Goal: Task Accomplishment & Management: Manage account settings

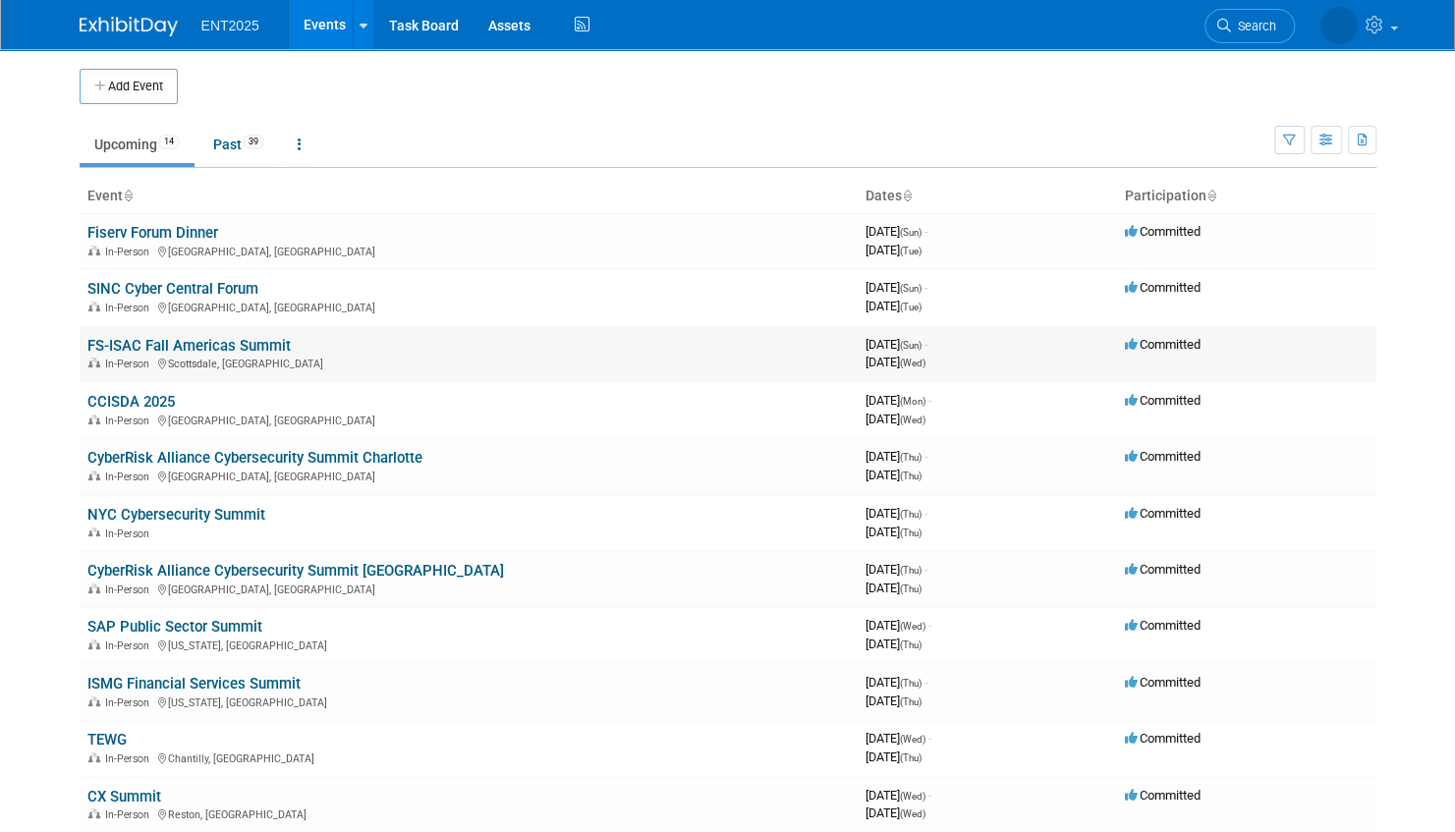
click at [198, 340] on link "FS-ISAC Fall Americas Summit" at bounding box center [188, 346] width 203 height 18
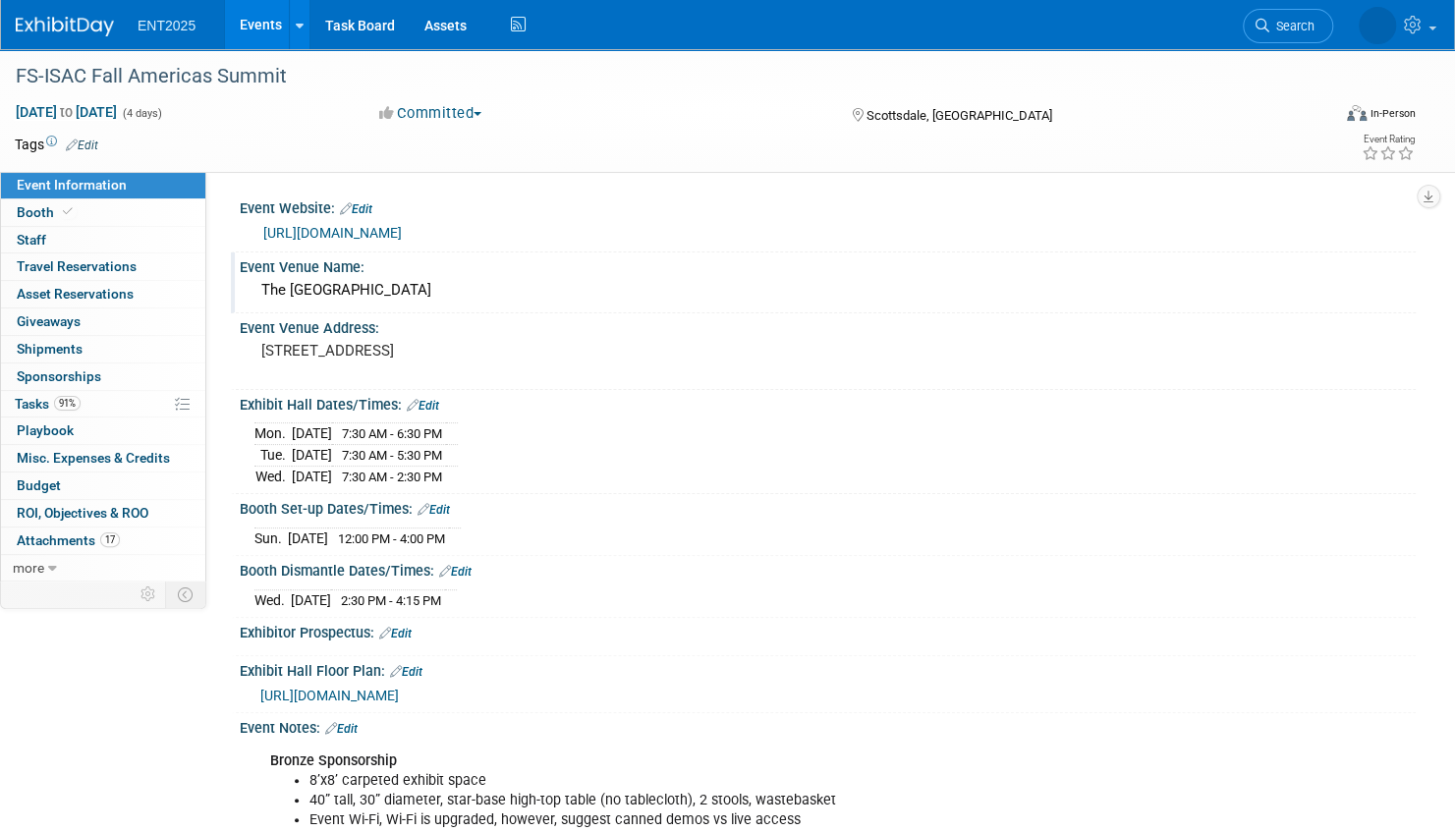
drag, startPoint x: 492, startPoint y: 287, endPoint x: 261, endPoint y: 288, distance: 230.8
click at [261, 288] on div "The Westin Kierland Resort & Spa" at bounding box center [827, 290] width 1146 height 30
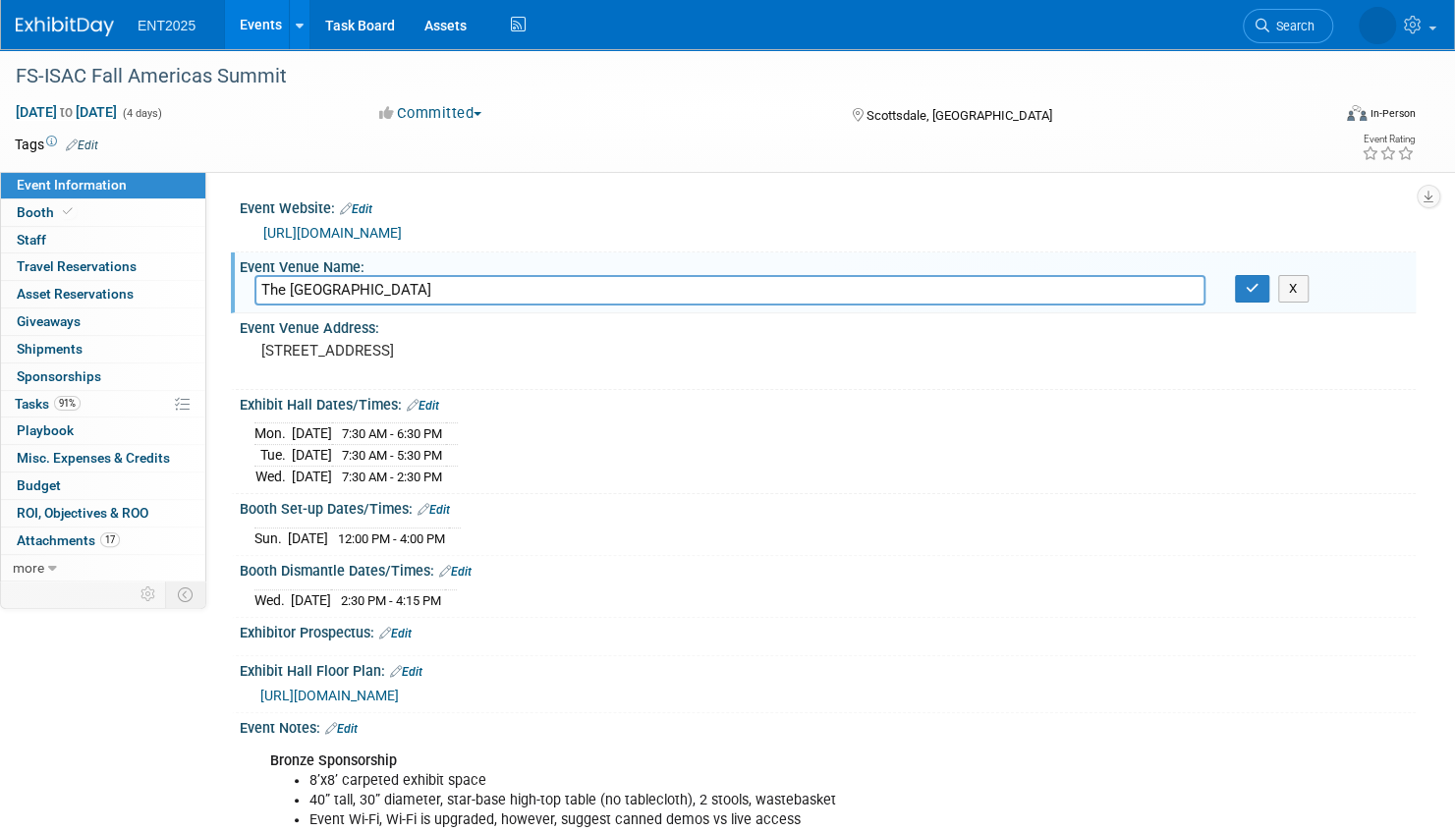
drag, startPoint x: 495, startPoint y: 291, endPoint x: 248, endPoint y: 294, distance: 247.5
click at [248, 294] on div "The Westin Kierland Resort & Spa" at bounding box center [730, 290] width 980 height 30
click at [786, 440] on div "Mon. Oct 6, 2025 7:30 AM - 6:30 PM Tue. Oct 7, 2025 7:30 AM - 5:30 PM Wed. Oct …" at bounding box center [827, 451] width 1146 height 69
drag, startPoint x: 671, startPoint y: 297, endPoint x: 247, endPoint y: 287, distance: 424.4
click at [247, 287] on div "The Westin Kierland Resort & Spa" at bounding box center [730, 290] width 980 height 30
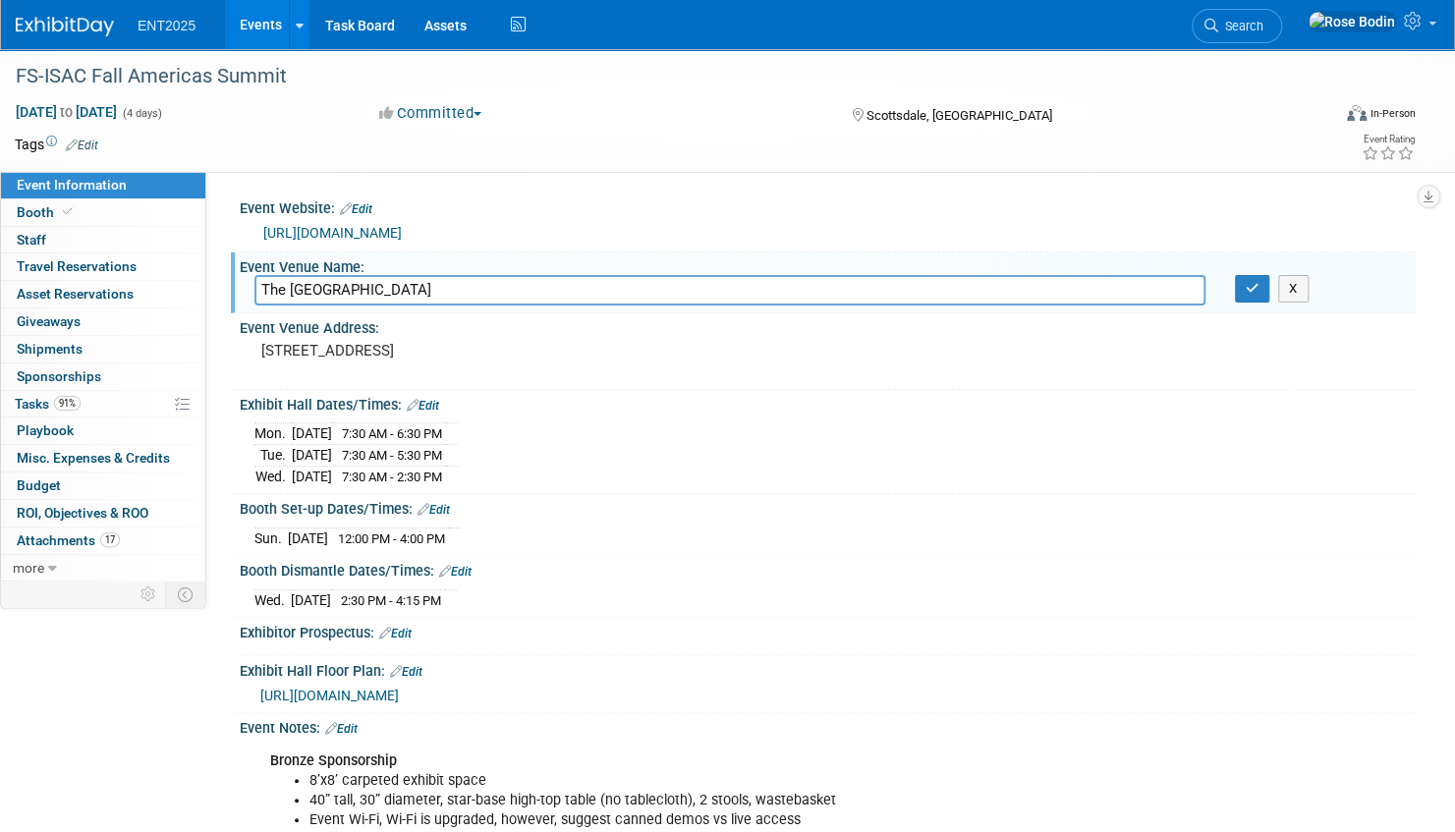
click at [247, 287] on div "The Westin Kierland Resort & Spa" at bounding box center [730, 290] width 980 height 30
click at [496, 289] on input "The Westin Kierland Resort & Spa" at bounding box center [729, 290] width 951 height 30
drag, startPoint x: 279, startPoint y: 292, endPoint x: 266, endPoint y: 292, distance: 12.8
click at [272, 292] on input "The Westin Kierland Resort & Spa" at bounding box center [729, 290] width 951 height 30
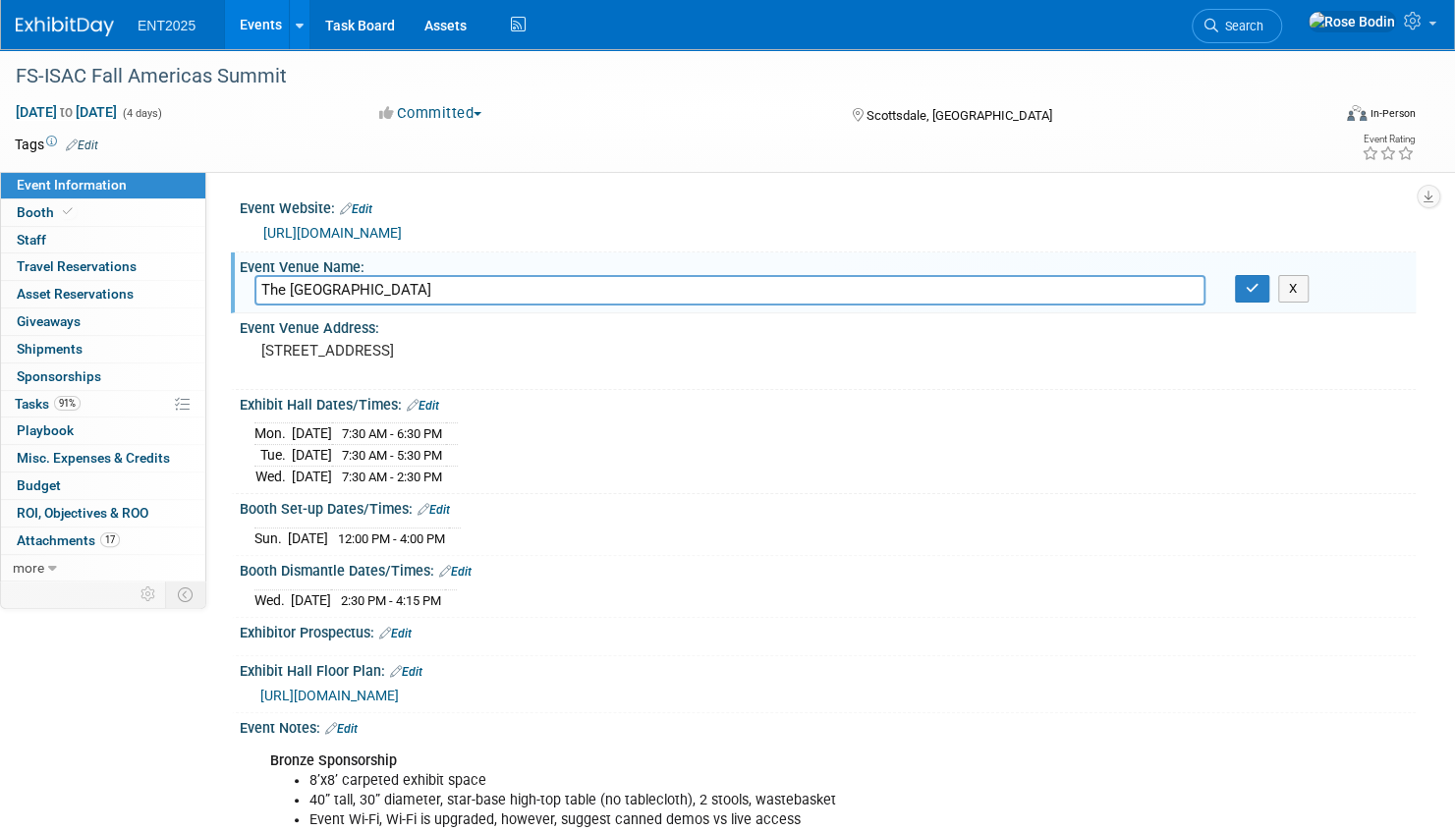
click at [263, 287] on input "The Westin Kierland Resort & Spa" at bounding box center [729, 290] width 951 height 30
click at [261, 287] on input "The Westin Kierland Resort & Spa" at bounding box center [729, 290] width 951 height 30
click at [261, 289] on input "The Westin Kierland Resort & Spa" at bounding box center [729, 290] width 951 height 30
drag, startPoint x: 261, startPoint y: 289, endPoint x: 470, endPoint y: 289, distance: 209.2
click at [470, 289] on input "The Westin Kierland Resort & Spa" at bounding box center [729, 290] width 951 height 30
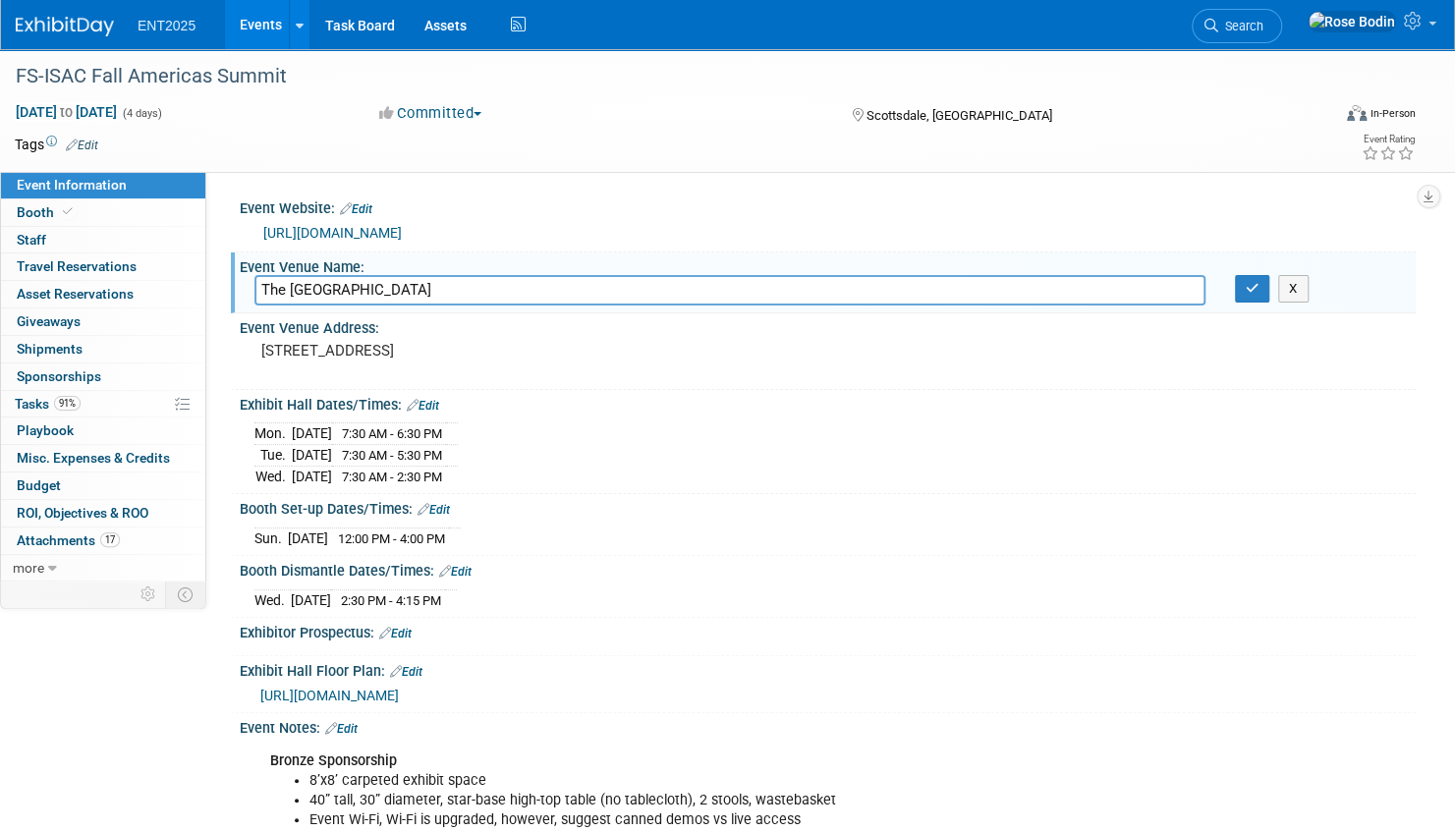
click at [471, 289] on input "The Westin Kierland Resort & Spa" at bounding box center [729, 290] width 951 height 30
drag, startPoint x: 471, startPoint y: 289, endPoint x: 782, endPoint y: 296, distance: 310.4
click at [480, 289] on input "The Westin Kierland Resort & Spa" at bounding box center [729, 290] width 951 height 30
click at [1255, 286] on icon "button" at bounding box center [1252, 288] width 14 height 13
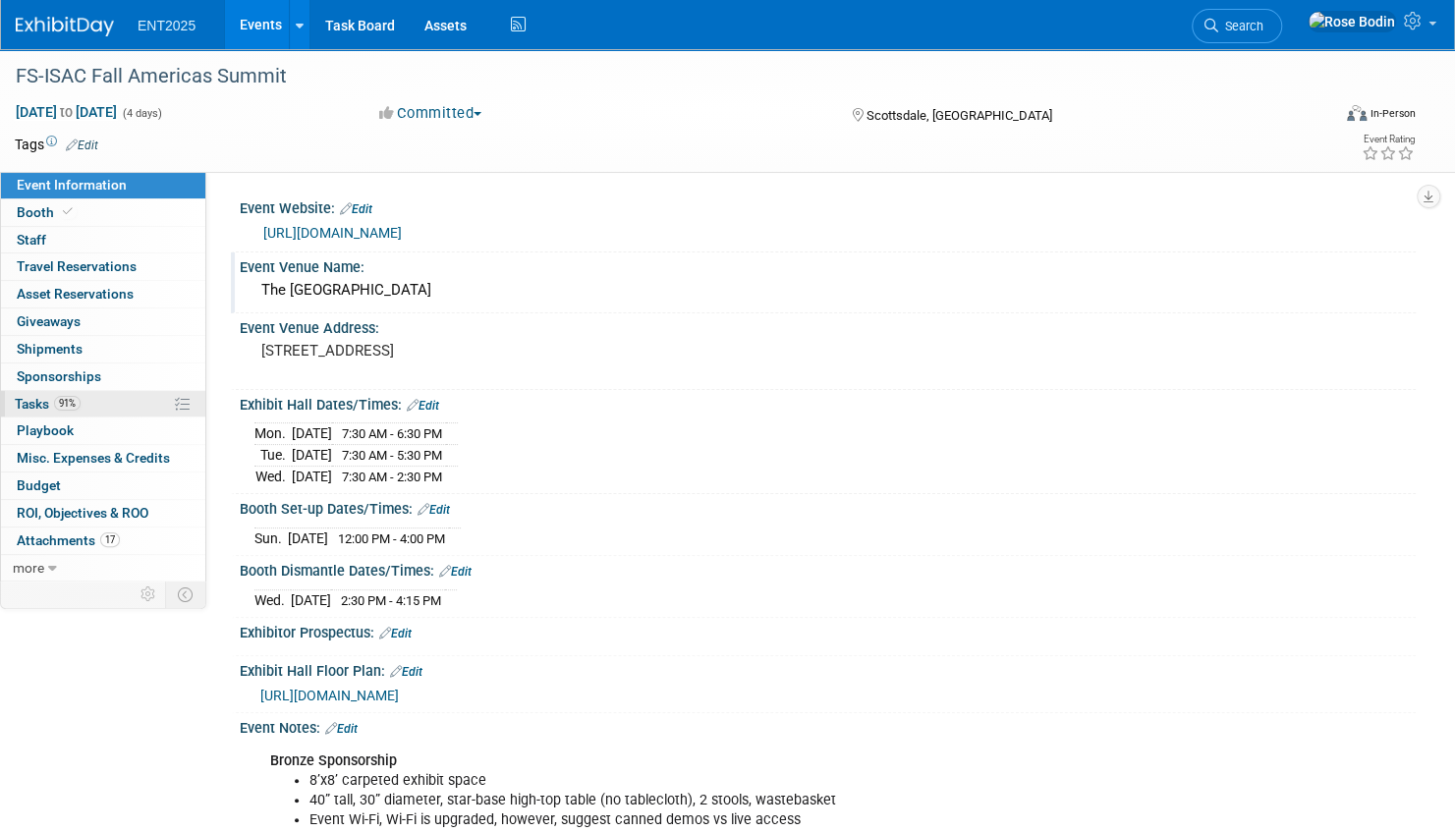
click at [118, 401] on link "91% Tasks 91%" at bounding box center [103, 404] width 204 height 27
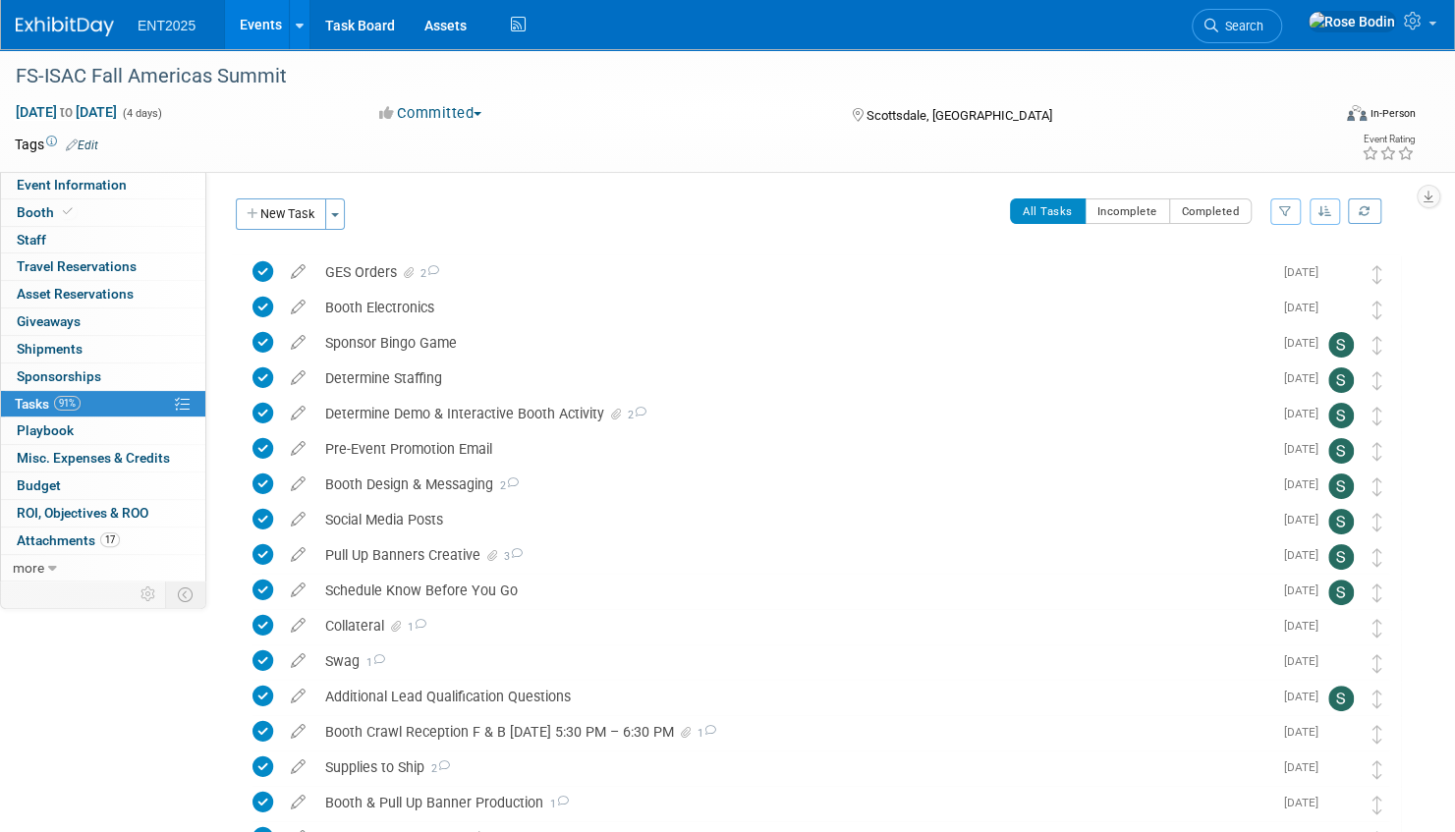
click at [254, 16] on link "Events" at bounding box center [261, 24] width 72 height 49
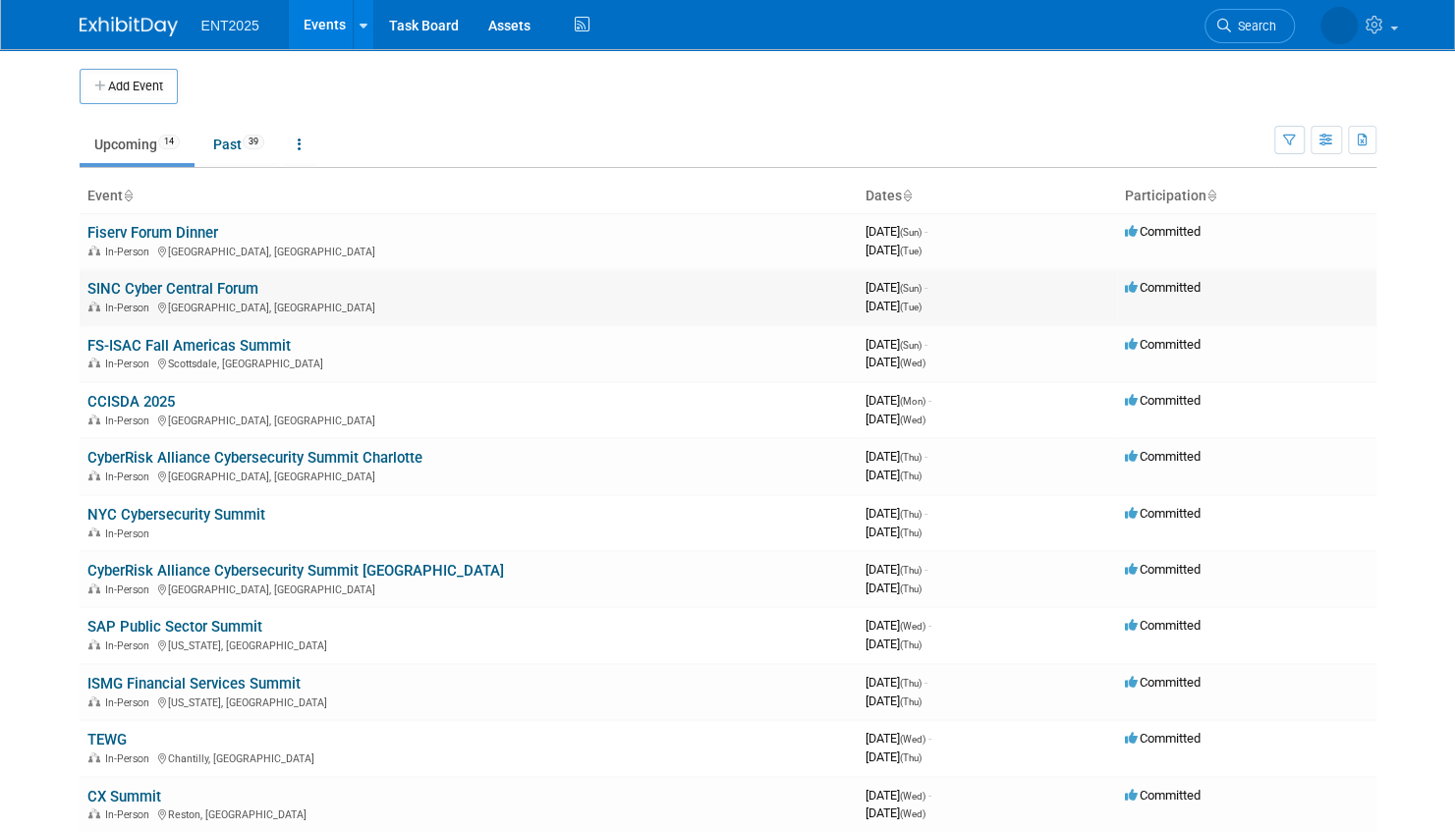
click at [213, 285] on link "SINC Cyber Central Forum" at bounding box center [172, 289] width 171 height 18
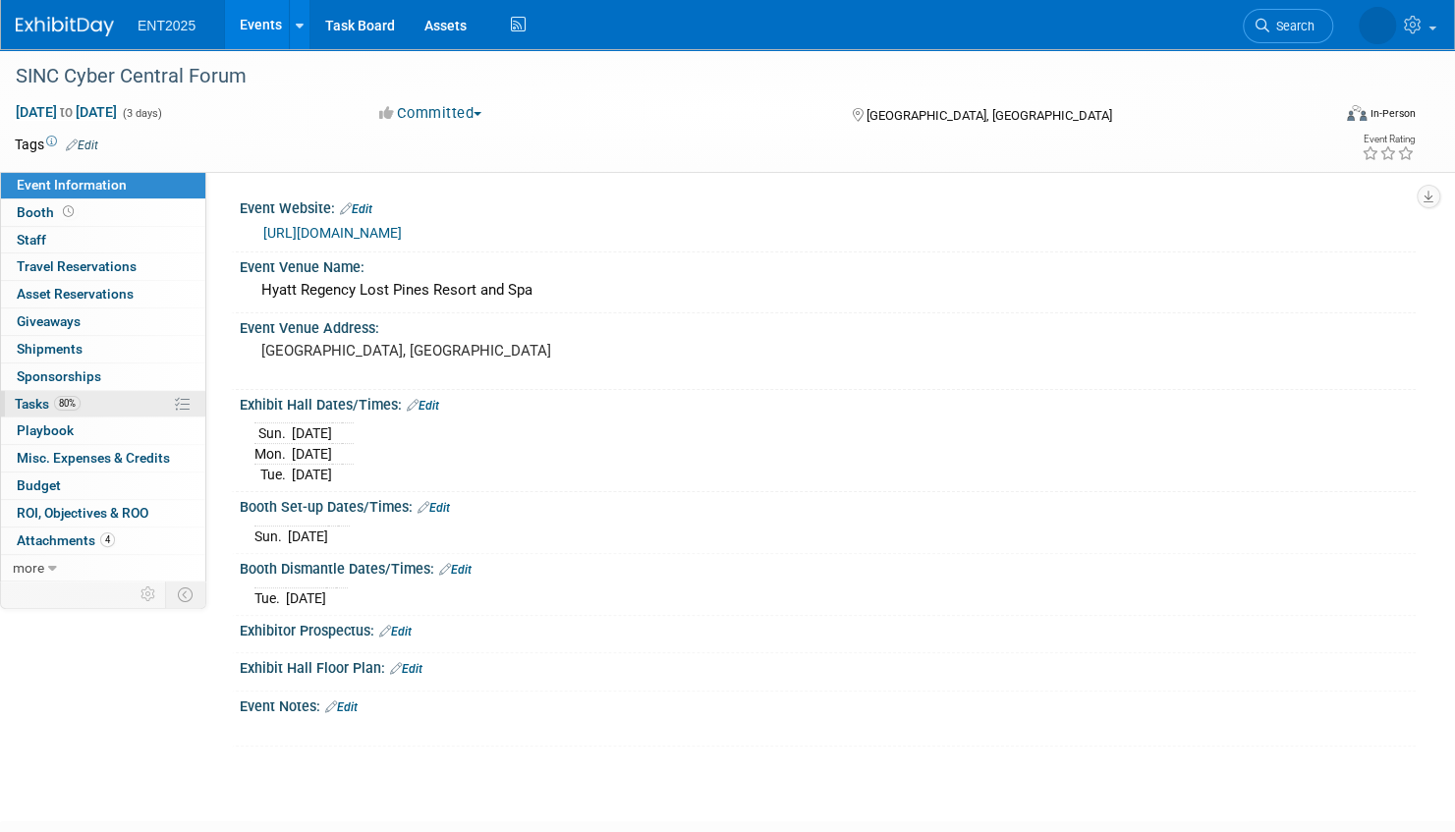
click at [113, 399] on link "80% Tasks 80%" at bounding box center [103, 404] width 204 height 27
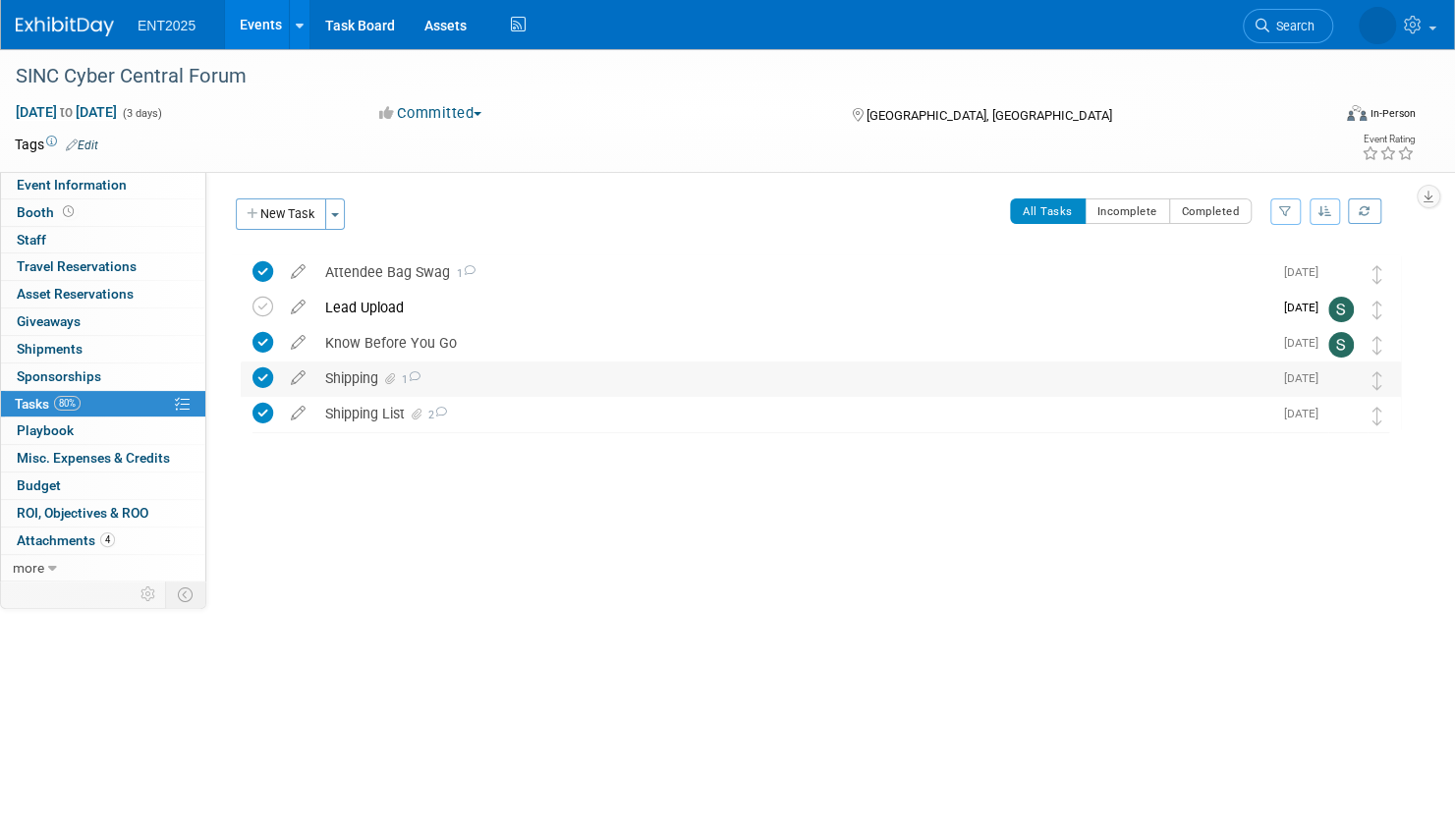
click at [509, 377] on div "Shipping 1" at bounding box center [793, 377] width 957 height 33
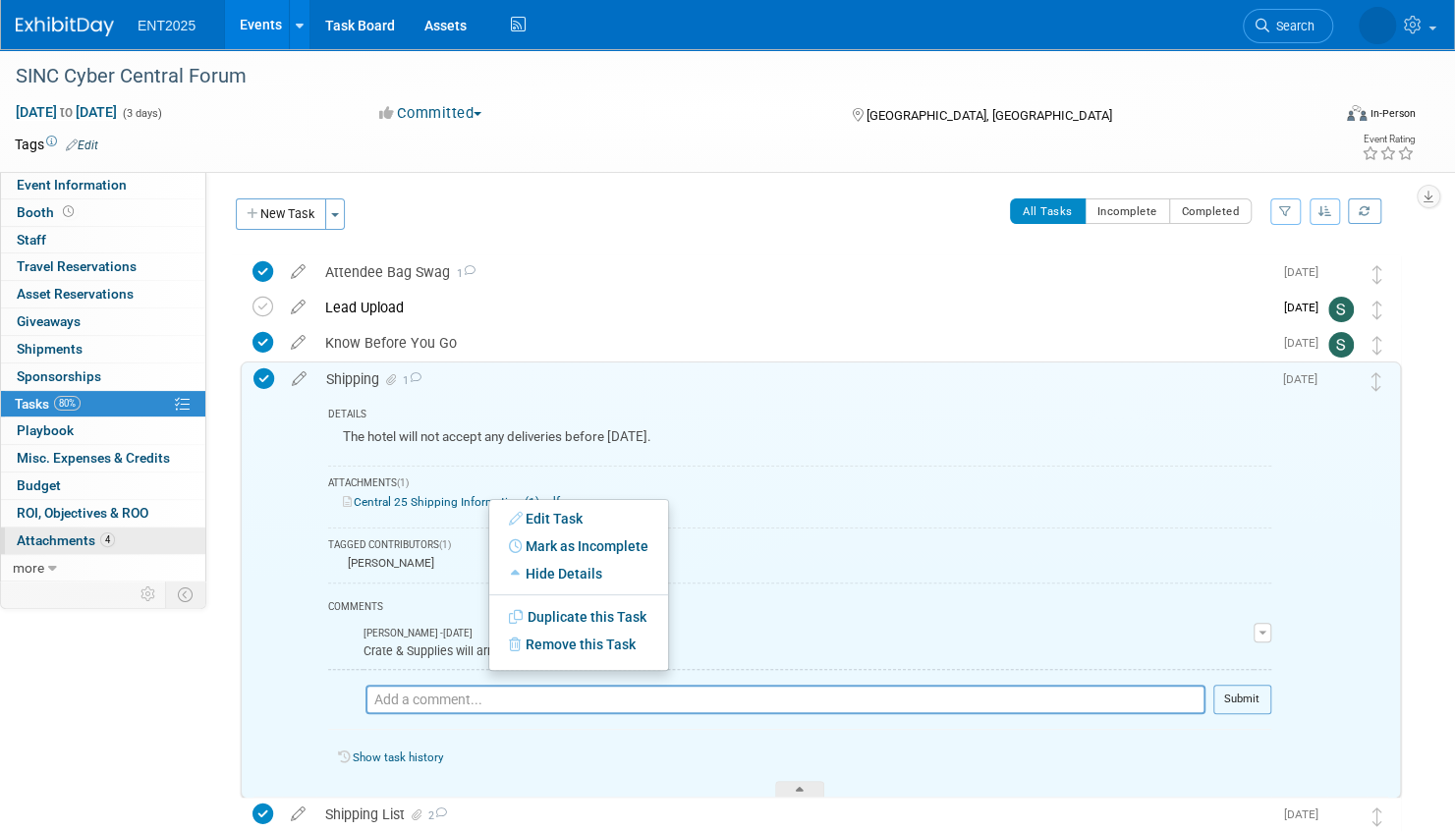
click at [155, 530] on link "4 Attachments 4" at bounding box center [103, 540] width 204 height 27
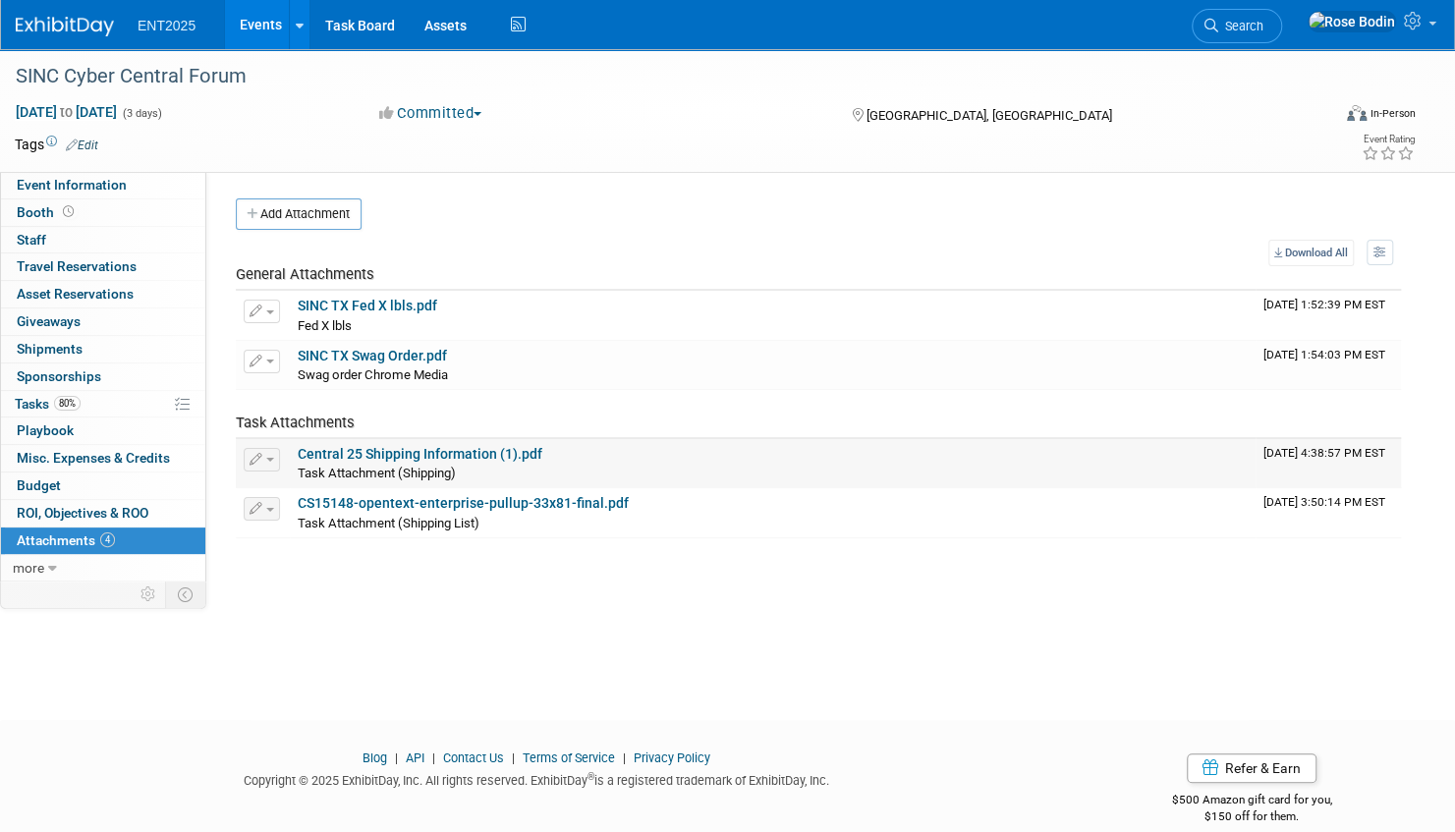
click at [393, 453] on link "Central 25 Shipping Information (1).pdf" at bounding box center [420, 454] width 245 height 16
click at [153, 189] on link "Event Information" at bounding box center [103, 185] width 204 height 27
